Goal: Book appointment/travel/reservation

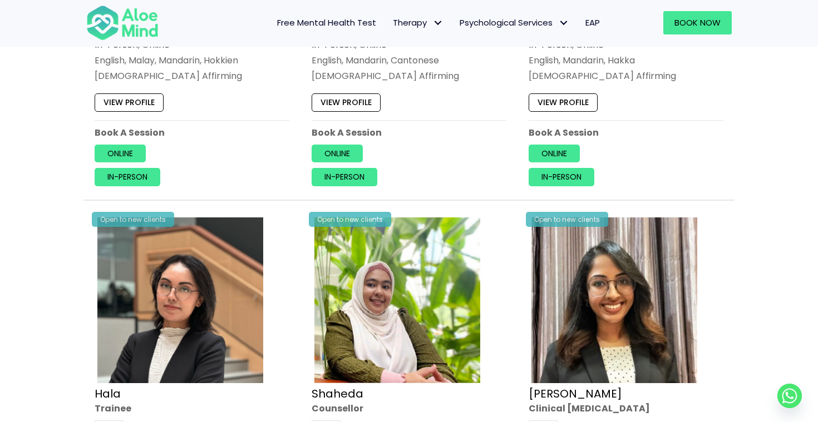
scroll to position [829, 0]
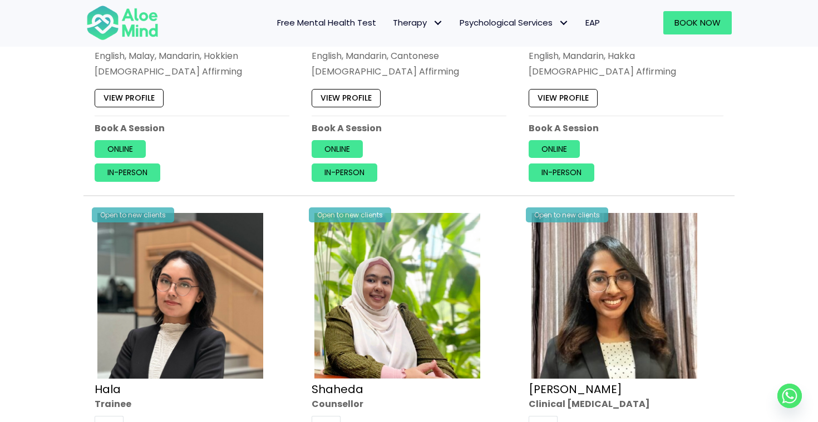
click at [125, 90] on link "View profile" at bounding box center [129, 98] width 69 height 18
click at [126, 168] on link "In-person" at bounding box center [128, 173] width 66 height 18
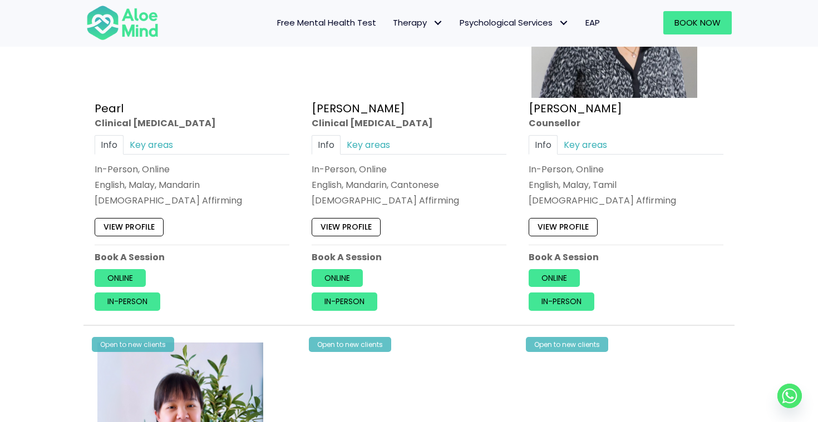
scroll to position [3191, 0]
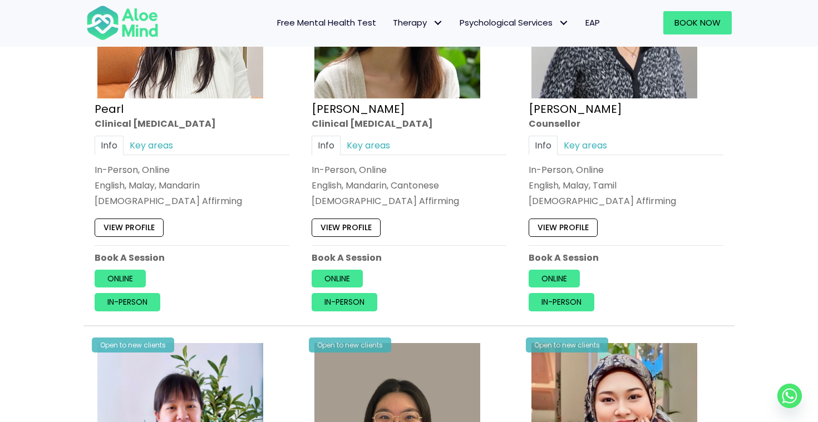
click at [356, 219] on link "View profile" at bounding box center [346, 228] width 69 height 18
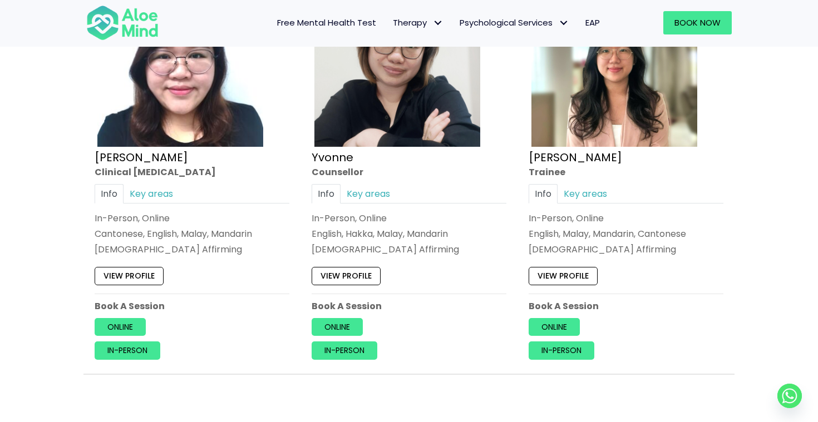
scroll to position [4850, 0]
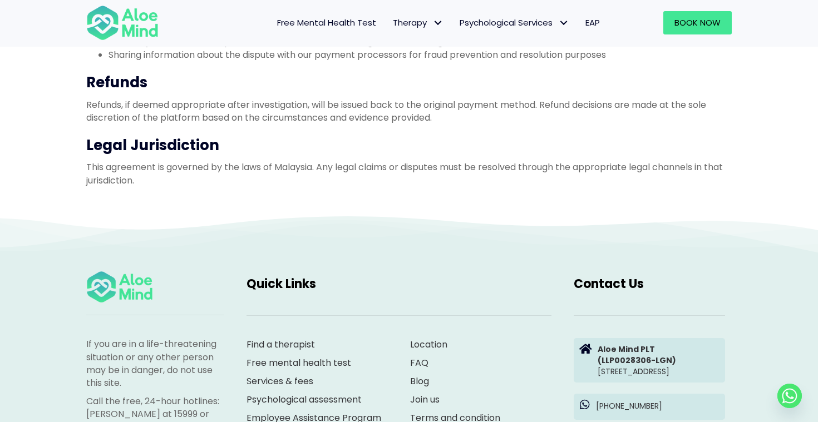
scroll to position [511, 0]
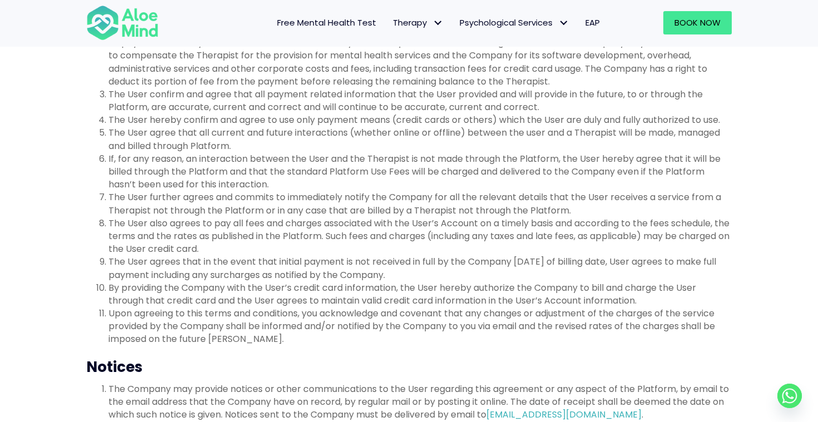
scroll to position [2609, 0]
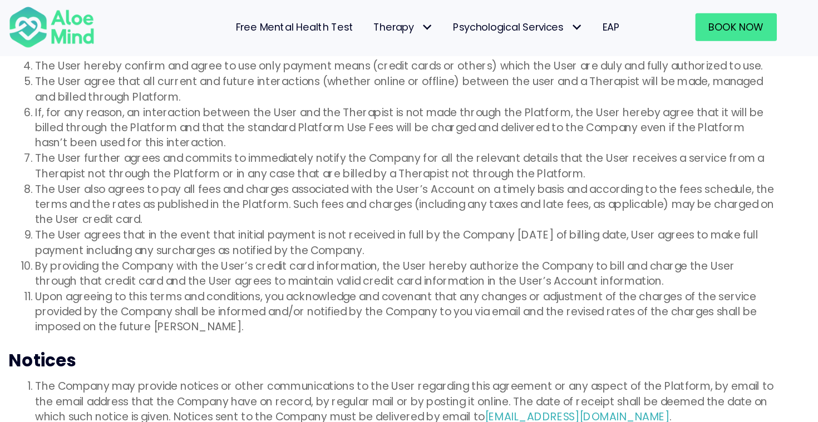
scroll to position [2656, 0]
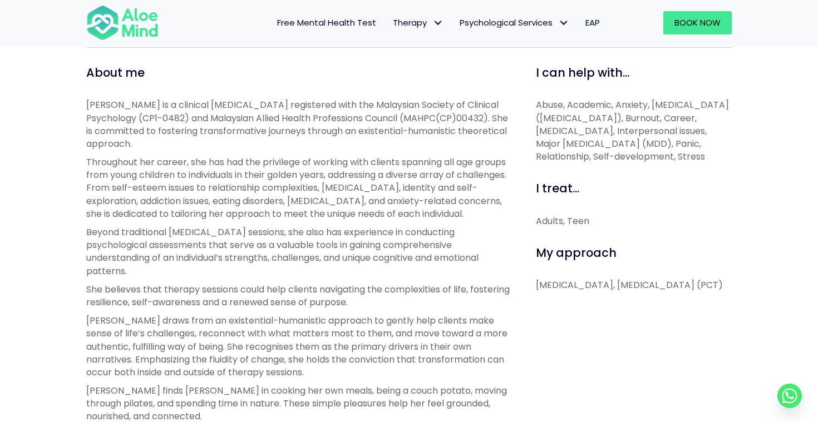
scroll to position [292, 0]
